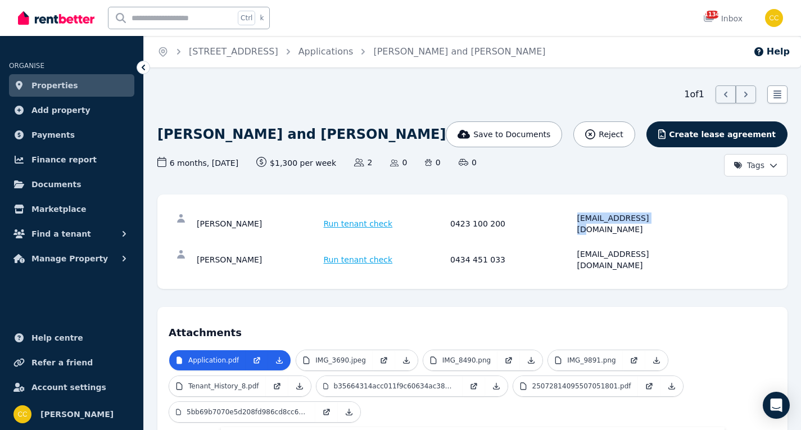
drag, startPoint x: 660, startPoint y: 215, endPoint x: 573, endPoint y: 219, distance: 87.2
click at [573, 219] on div "[PERSON_NAME] Run tenant check 0423 100 200 [EMAIL_ADDRESS][DOMAIN_NAME]" at bounding box center [448, 223] width 503 height 22
copy div "[EMAIL_ADDRESS][DOMAIN_NAME]"
drag, startPoint x: 657, startPoint y: 238, endPoint x: 579, endPoint y: 244, distance: 78.3
click at [573, 248] on div "[PERSON_NAME] Run tenant check 0434 451 033 [EMAIL_ADDRESS][DOMAIN_NAME]" at bounding box center [448, 259] width 503 height 22
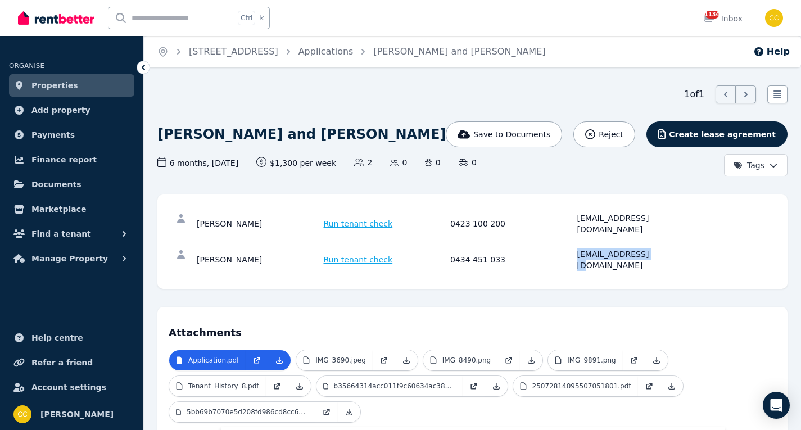
copy div "[EMAIL_ADDRESS][DOMAIN_NAME]"
click at [198, 219] on div "[PERSON_NAME]" at bounding box center [259, 223] width 124 height 22
drag, startPoint x: 153, startPoint y: 134, endPoint x: 202, endPoint y: 138, distance: 49.0
copy h1 "Jiaqiao"
